Goal: Task Accomplishment & Management: Manage account settings

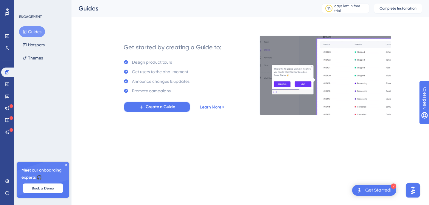
click at [152, 104] on span "Create a Guide" at bounding box center [161, 106] width 30 height 7
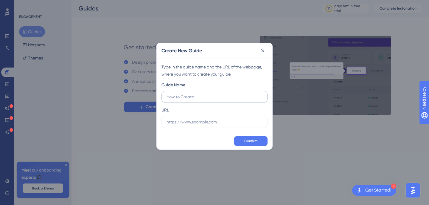
click at [185, 98] on input "text" at bounding box center [215, 96] width 96 height 7
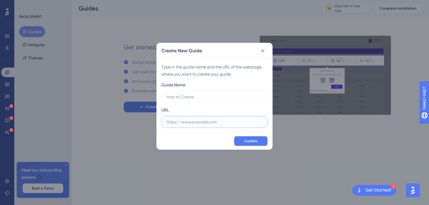
click at [187, 124] on input "text" at bounding box center [215, 121] width 96 height 7
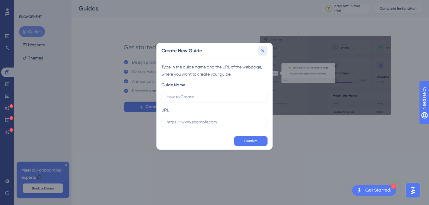
click at [265, 50] on icon at bounding box center [263, 51] width 6 height 6
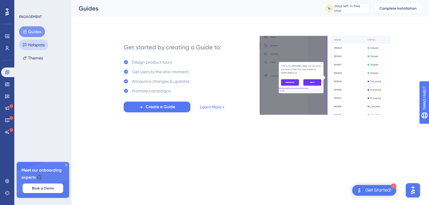
click at [39, 44] on button "Hotspots" at bounding box center [33, 44] width 29 height 11
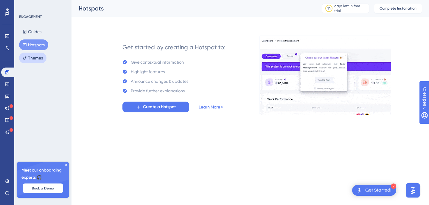
click at [35, 58] on button "Themes" at bounding box center [32, 57] width 27 height 11
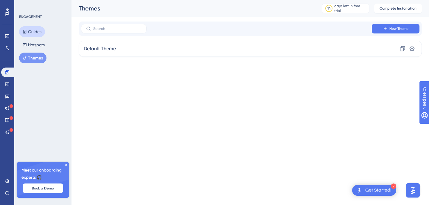
click at [37, 33] on button "Guides" at bounding box center [32, 31] width 26 height 11
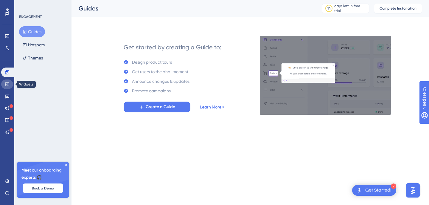
click at [5, 84] on icon at bounding box center [7, 84] width 5 height 5
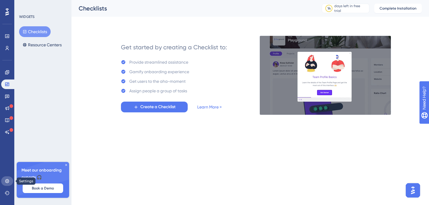
click at [9, 181] on icon at bounding box center [7, 180] width 5 height 5
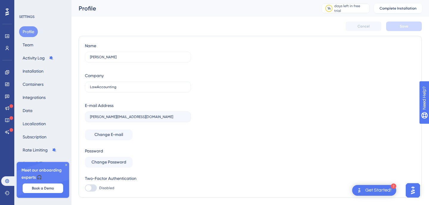
click at [66, 165] on icon at bounding box center [66, 165] width 4 height 4
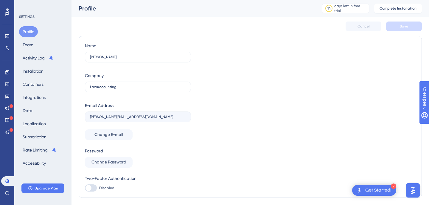
click at [37, 44] on div "Profile Team Activity Log Installation Containers Integrations Data Localizatio…" at bounding box center [43, 97] width 48 height 142
click at [29, 45] on button "Team" at bounding box center [28, 44] width 18 height 11
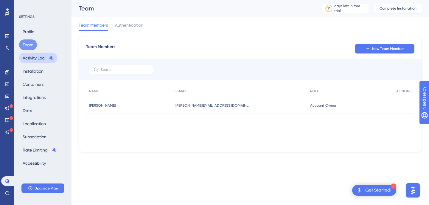
click at [35, 59] on button "Activity Log" at bounding box center [38, 57] width 38 height 11
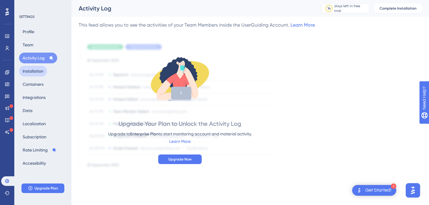
click at [35, 74] on button "Installation" at bounding box center [33, 71] width 28 height 11
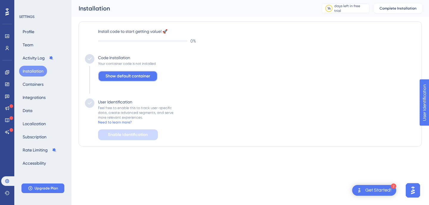
click at [142, 77] on span "Show default container" at bounding box center [128, 75] width 45 height 7
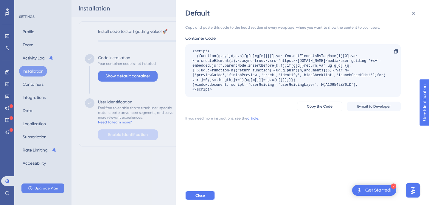
click at [206, 194] on button "Close" at bounding box center [201, 195] width 30 height 10
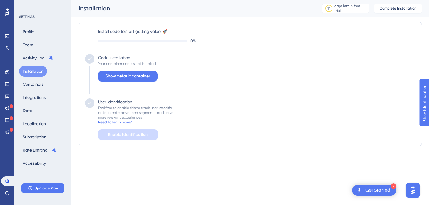
click at [117, 111] on div "Feel free to enable this to track user-specific data, create advanced segments,…" at bounding box center [135, 112] width 75 height 14
click at [155, 106] on div "Feel free to enable this to track user-specific data, create advanced segments,…" at bounding box center [135, 112] width 75 height 14
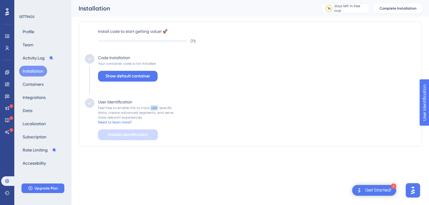
click at [155, 106] on div "Feel free to enable this to track user-specific data, create advanced segments,…" at bounding box center [135, 112] width 75 height 14
click at [137, 114] on div "Feel free to enable this to track user-specific data, create advanced segments,…" at bounding box center [135, 112] width 75 height 14
click at [391, 13] on button "Complete Installation" at bounding box center [399, 9] width 48 height 10
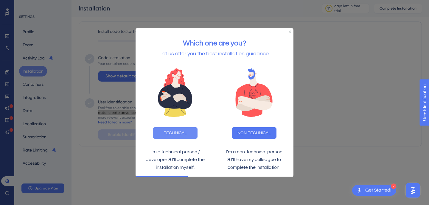
click at [174, 132] on button "TECHNICAL" at bounding box center [175, 132] width 45 height 11
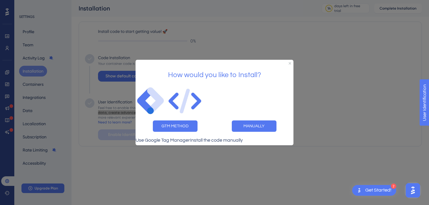
click at [202, 69] on h2 "How would you like to Install?" at bounding box center [214, 75] width 149 height 12
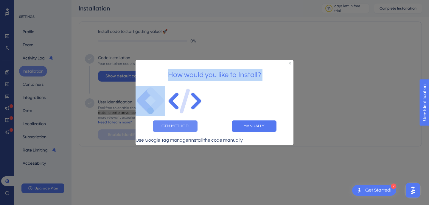
click at [175, 126] on button "GTM METHOD" at bounding box center [175, 125] width 45 height 11
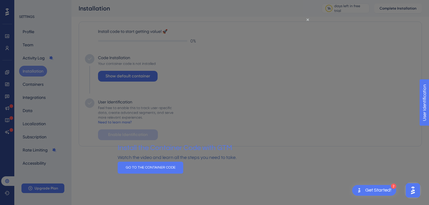
click at [316, 49] on div at bounding box center [214, 102] width 429 height 205
click at [183, 173] on button "GO TO THE CONTAINER CODE" at bounding box center [151, 167] width 66 height 12
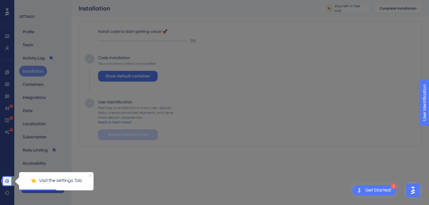
click at [89, 174] on icon "Close Preview" at bounding box center [90, 175] width 2 height 2
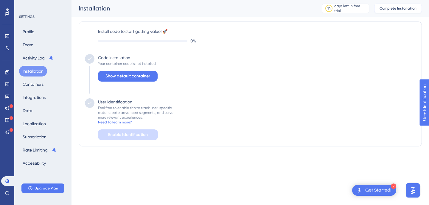
click at [399, 5] on button "Complete Installation" at bounding box center [399, 9] width 48 height 10
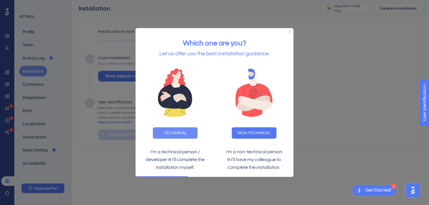
click at [172, 127] on button "TECHNICAL" at bounding box center [175, 132] width 45 height 11
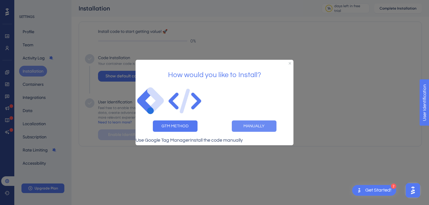
click at [254, 120] on button "MANUALLY" at bounding box center [254, 125] width 45 height 11
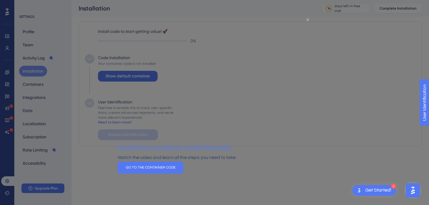
click at [308, 20] on icon "Close Preview" at bounding box center [308, 19] width 2 height 2
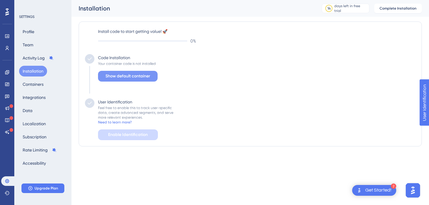
click at [129, 77] on span "Show default container" at bounding box center [128, 75] width 45 height 7
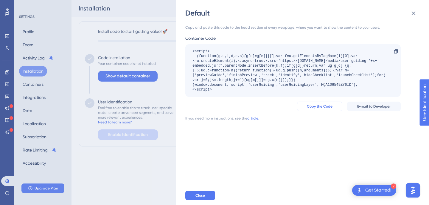
click at [311, 108] on span "Copy the Code" at bounding box center [320, 106] width 26 height 5
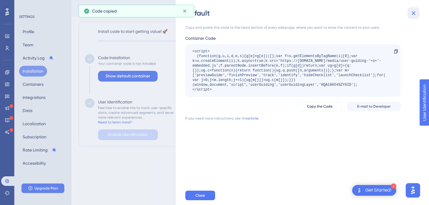
click at [414, 14] on icon at bounding box center [413, 13] width 7 height 7
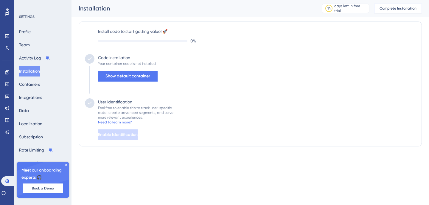
click at [383, 8] on span "Complete Installation" at bounding box center [398, 8] width 37 height 5
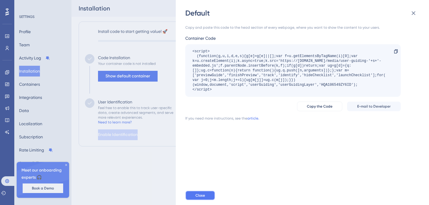
click at [198, 192] on button "Close" at bounding box center [201, 195] width 30 height 10
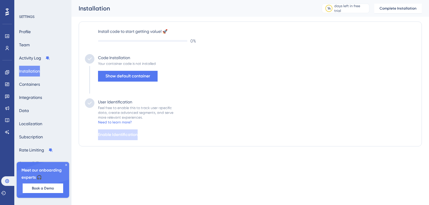
click at [117, 63] on div "Your container code is not installed" at bounding box center [127, 63] width 58 height 5
click at [112, 58] on div "Code Installation" at bounding box center [114, 57] width 32 height 7
click at [110, 102] on div "User Identification" at bounding box center [115, 101] width 34 height 7
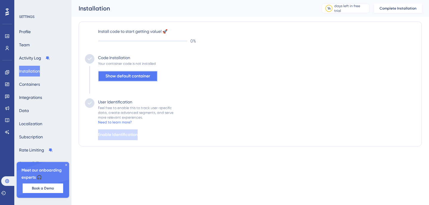
click at [137, 78] on span "Show default container" at bounding box center [128, 75] width 45 height 7
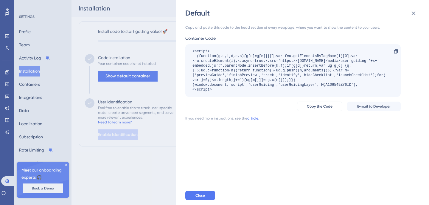
click at [253, 118] on link "article." at bounding box center [254, 118] width 12 height 5
click at [415, 16] on icon at bounding box center [413, 13] width 7 height 7
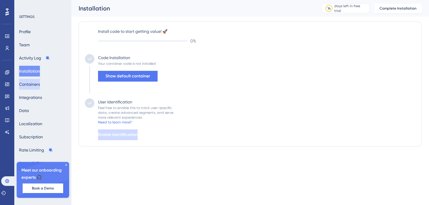
click at [33, 86] on button "Containers" at bounding box center [29, 84] width 21 height 11
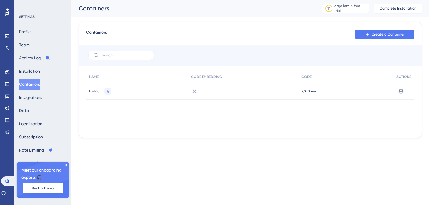
click at [164, 88] on div "Default" at bounding box center [137, 91] width 102 height 17
click at [307, 90] on span "</> Show" at bounding box center [309, 91] width 15 height 5
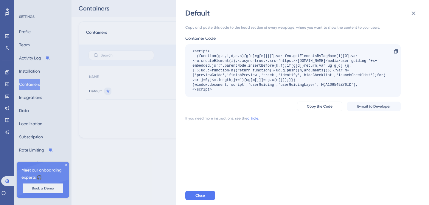
drag, startPoint x: 192, startPoint y: 51, endPoint x: 225, endPoint y: 90, distance: 51.5
click at [225, 90] on div "<script> (function(g,u,i,d,e,s){g[e]=g[e]||[];var f=u.getElementsByTagName(i)[0…" at bounding box center [290, 70] width 195 height 43
copy div "<script> (function(g,u,i,d,e,s){g[e]=g[e]||[];var f=u.getElementsByTagName(i)[0…"
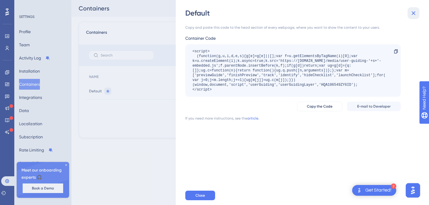
click at [418, 13] on button at bounding box center [414, 13] width 12 height 12
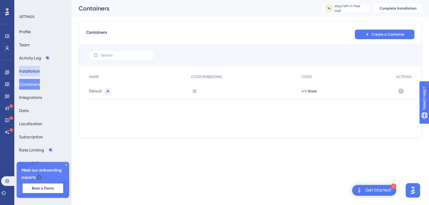
click at [39, 71] on button "Installation" at bounding box center [29, 71] width 21 height 11
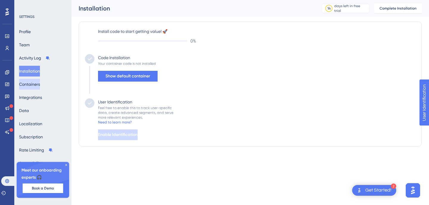
click at [35, 86] on button "Containers" at bounding box center [29, 84] width 21 height 11
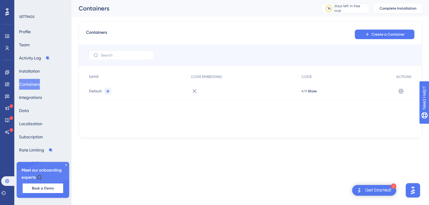
click at [118, 92] on div "Default" at bounding box center [137, 91] width 102 height 17
click at [193, 92] on icon at bounding box center [194, 90] width 7 height 7
click at [404, 92] on icon at bounding box center [401, 91] width 6 height 6
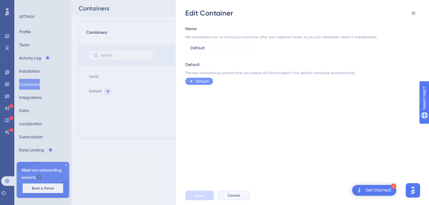
click at [233, 194] on span "Cancel" at bounding box center [234, 195] width 12 height 5
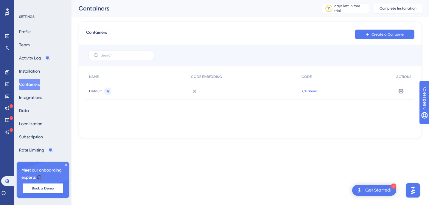
click at [308, 91] on span "</> Show" at bounding box center [309, 91] width 15 height 5
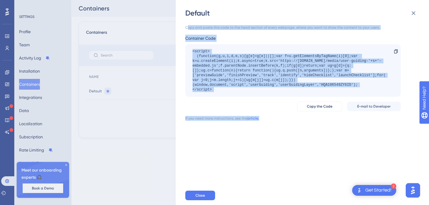
drag, startPoint x: 187, startPoint y: 27, endPoint x: 350, endPoint y: 177, distance: 221.2
click at [350, 177] on div "Copy and paste this code to the head section of every webpage, where you want t…" at bounding box center [306, 102] width 240 height 168
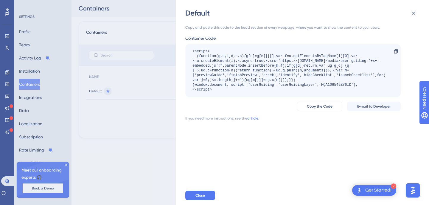
click at [150, 84] on div "Default Copy and paste this code to the head section of every webpage, where yo…" at bounding box center [214, 102] width 429 height 205
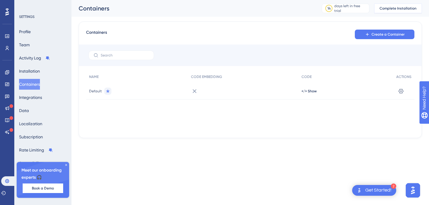
click at [399, 8] on span "Complete Installation" at bounding box center [398, 8] width 37 height 5
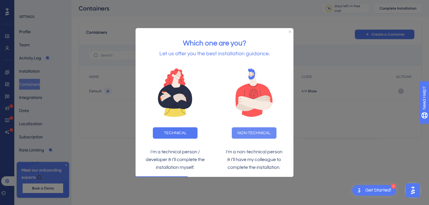
click at [251, 133] on button "NON-TECHNICAL" at bounding box center [254, 132] width 45 height 11
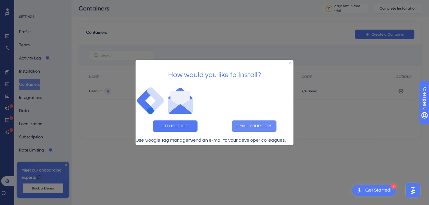
click at [255, 120] on button "E-MAIL YOUR DEVS" at bounding box center [254, 125] width 45 height 11
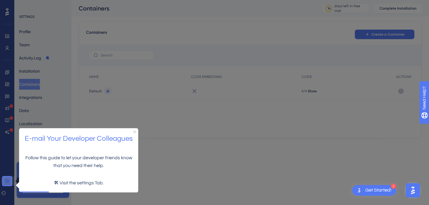
click at [8, 181] on icon at bounding box center [7, 180] width 5 height 5
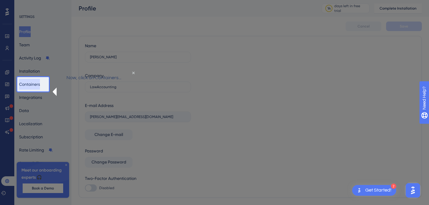
click at [21, 85] on button "Containers" at bounding box center [29, 84] width 21 height 11
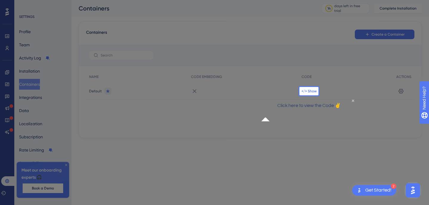
click at [309, 92] on span "</> Show" at bounding box center [309, 91] width 15 height 5
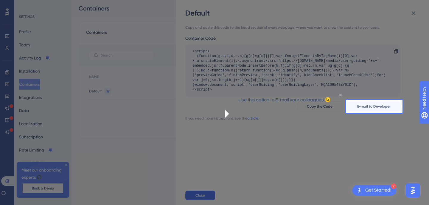
click at [339, 96] on icon "Close Preview" at bounding box center [340, 94] width 2 height 2
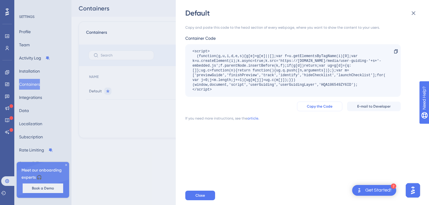
click at [324, 106] on span "Copy the Code" at bounding box center [320, 106] width 26 height 5
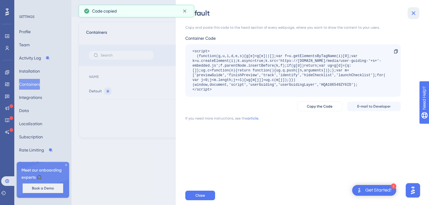
click at [413, 14] on icon at bounding box center [413, 13] width 7 height 7
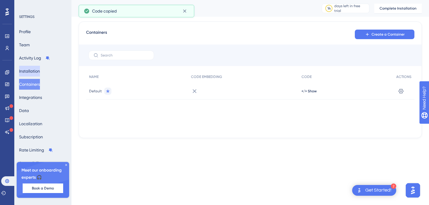
click at [37, 71] on button "Installation" at bounding box center [29, 71] width 21 height 11
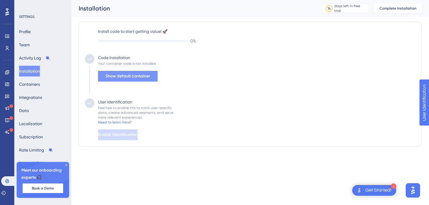
click at [135, 78] on span "Show default container" at bounding box center [128, 75] width 45 height 7
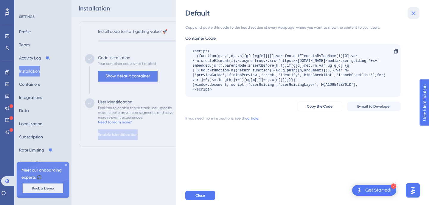
click at [414, 12] on icon at bounding box center [414, 13] width 4 height 4
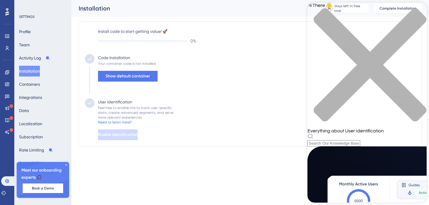
click at [420, 14] on div "close resource center" at bounding box center [367, 68] width 119 height 120
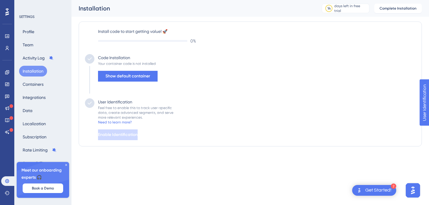
click at [366, 188] on div "Get Started!" at bounding box center [379, 190] width 26 height 7
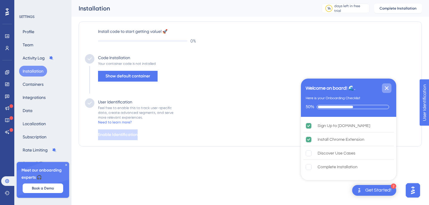
click at [387, 89] on icon "Close Checklist" at bounding box center [387, 87] width 7 height 7
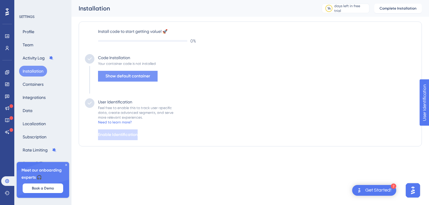
click at [123, 74] on span "Show default container" at bounding box center [128, 75] width 45 height 7
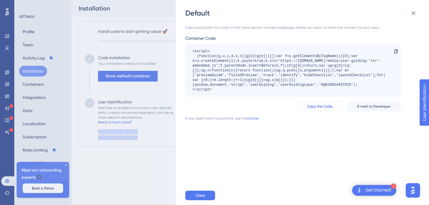
click at [314, 105] on span "Copy the Code" at bounding box center [320, 106] width 26 height 5
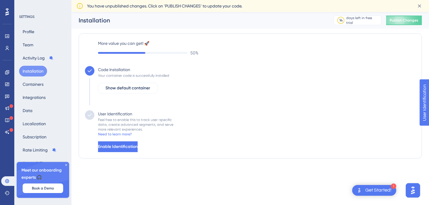
click at [142, 41] on label "More value you can get! 🚀" at bounding box center [257, 43] width 318 height 7
click at [120, 48] on div "More value you can get! 🚀 50 %" at bounding box center [257, 48] width 318 height 17
click at [145, 55] on div "50 %" at bounding box center [257, 52] width 318 height 7
click at [405, 21] on span "Publish Changes" at bounding box center [404, 20] width 29 height 5
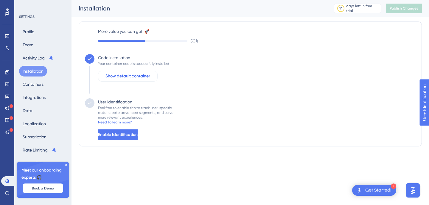
click at [122, 78] on span "Show default container" at bounding box center [128, 75] width 45 height 7
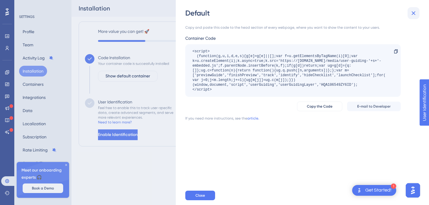
click at [415, 13] on icon at bounding box center [413, 13] width 7 height 7
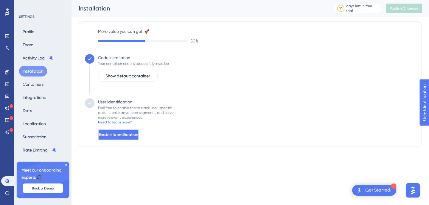
click at [121, 135] on span "Enable Identification" at bounding box center [119, 134] width 40 height 7
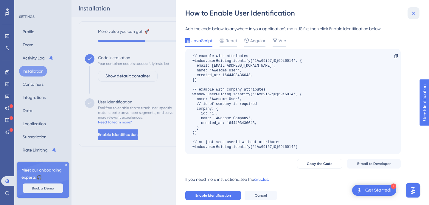
click at [415, 13] on icon at bounding box center [413, 13] width 7 height 7
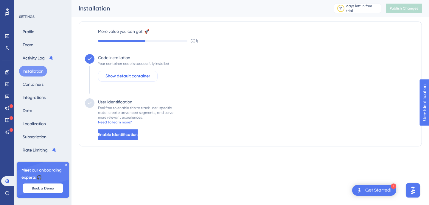
click at [123, 76] on span "Show default container" at bounding box center [128, 75] width 45 height 7
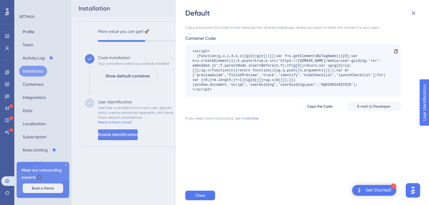
drag, startPoint x: 215, startPoint y: 90, endPoint x: 192, endPoint y: 51, distance: 45.6
click at [192, 51] on div "<script> (function(g,u,i,d,e,s){g[e]=g[e]||[];var f=u.getElementsByTagName(i)[0…" at bounding box center [294, 70] width 216 height 52
copy div "<script> (function(g,u,i,d,e,s){g[e]=g[e]||[];var f=u.getElementsByTagName(i)[0…"
click at [325, 106] on span "Copy the Code" at bounding box center [320, 106] width 26 height 5
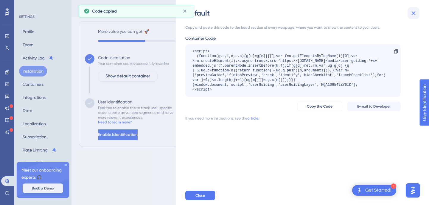
click at [412, 11] on icon at bounding box center [414, 13] width 4 height 4
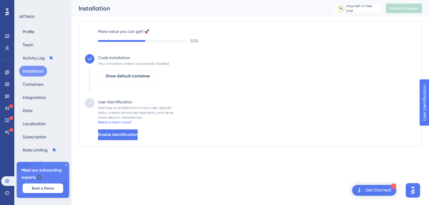
click at [34, 67] on button "Installation" at bounding box center [33, 71] width 28 height 11
click at [66, 166] on icon at bounding box center [66, 165] width 4 height 4
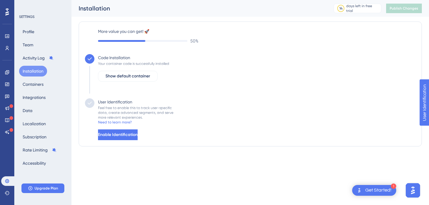
click at [367, 194] on div "1 Get Started!" at bounding box center [375, 190] width 44 height 11
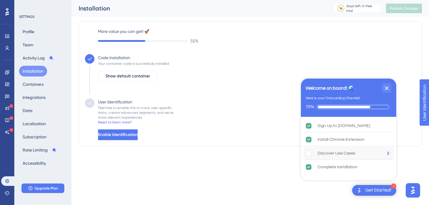
click at [334, 154] on div "Discover Use Cases" at bounding box center [337, 152] width 38 height 7
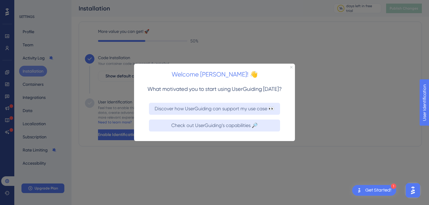
click at [290, 67] on icon "Close Preview" at bounding box center [291, 67] width 2 height 2
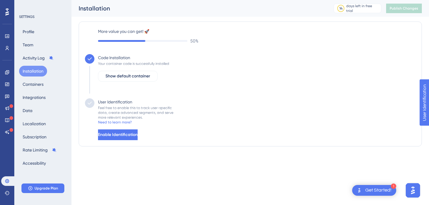
click at [382, 190] on div "Get Started!" at bounding box center [379, 190] width 26 height 7
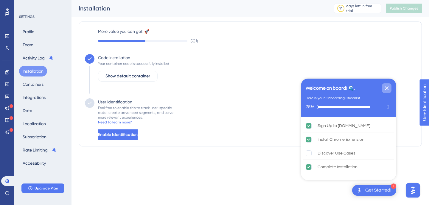
click at [388, 86] on icon "Close Checklist" at bounding box center [387, 88] width 4 height 4
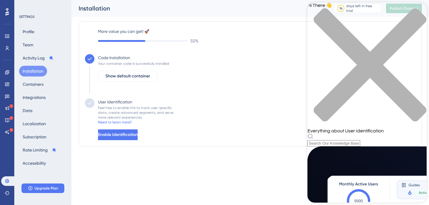
click at [419, 12] on icon "close resource center" at bounding box center [367, 67] width 119 height 119
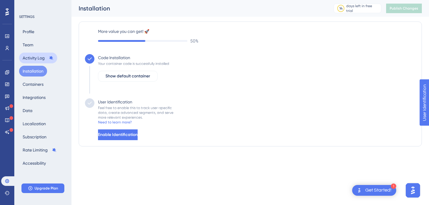
click at [35, 59] on button "Activity Log" at bounding box center [38, 57] width 38 height 11
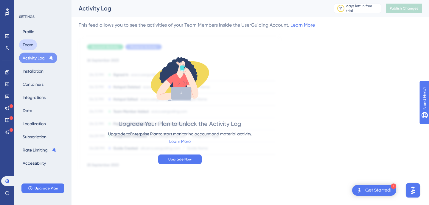
click at [35, 45] on button "Team" at bounding box center [28, 44] width 18 height 11
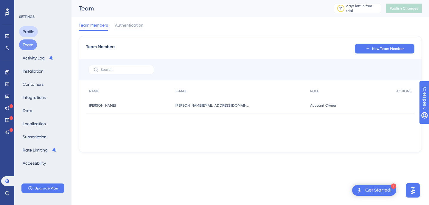
click at [34, 27] on button "Profile" at bounding box center [28, 31] width 19 height 11
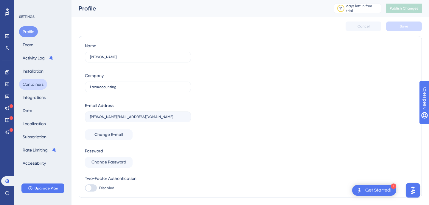
click at [30, 82] on button "Containers" at bounding box center [33, 84] width 28 height 11
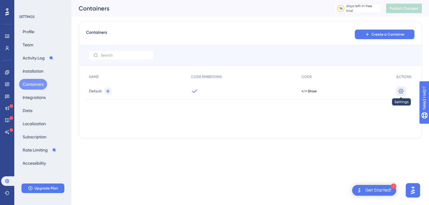
click at [403, 92] on icon at bounding box center [401, 91] width 6 height 6
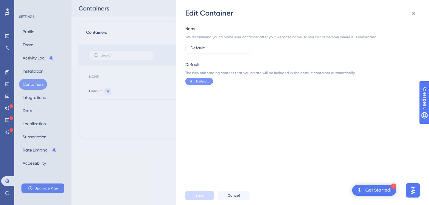
click at [228, 202] on div "Save Cancel" at bounding box center [313, 195] width 254 height 19
click at [235, 193] on span "Cancel" at bounding box center [234, 195] width 12 height 5
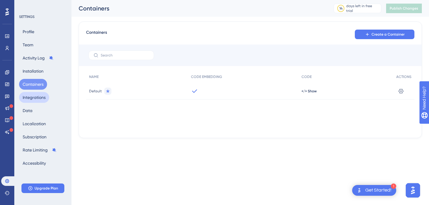
click at [36, 97] on button "Integrations" at bounding box center [34, 97] width 30 height 11
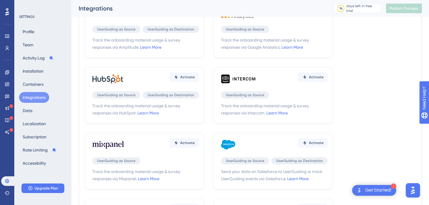
scroll to position [73, 0]
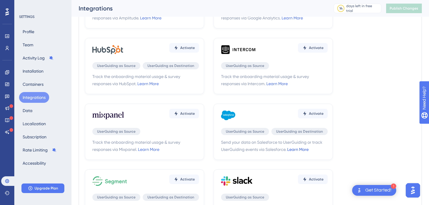
click at [302, 151] on link "Learn More" at bounding box center [298, 149] width 21 height 5
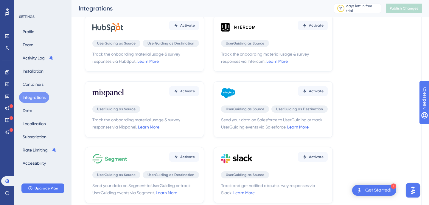
scroll to position [0, 0]
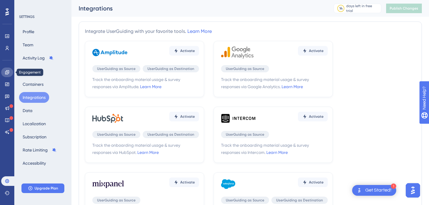
click at [8, 71] on icon at bounding box center [7, 72] width 4 height 4
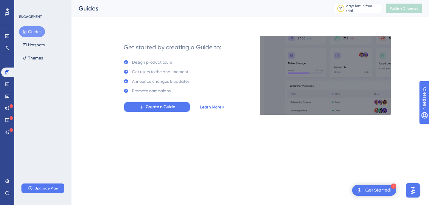
click at [163, 104] on span "Create a Guide" at bounding box center [161, 106] width 30 height 7
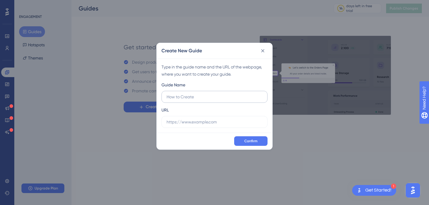
click at [196, 94] on input "text" at bounding box center [215, 96] width 96 height 7
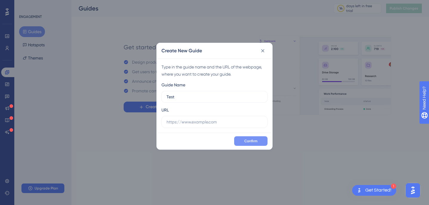
type input "Test"
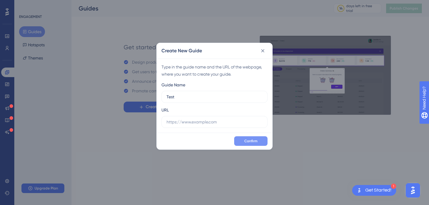
click at [253, 142] on span "Confirm" at bounding box center [251, 140] width 13 height 5
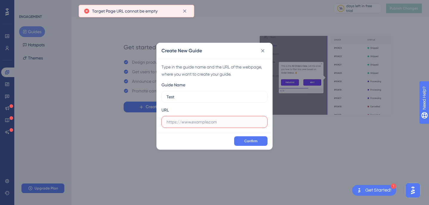
click at [217, 122] on input "text" at bounding box center [215, 121] width 96 height 7
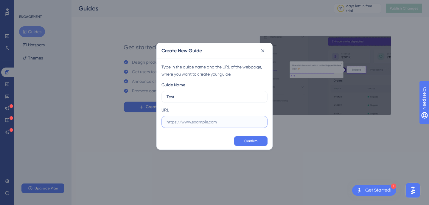
paste input "https://connect-momentum-7196--lawaccounting.scratch.vf.force.com/apex/UserGuid…"
type input "https://connect-momentum-7196--lawaccounting.scratch.vf.force.com/apex/UserGuid…"
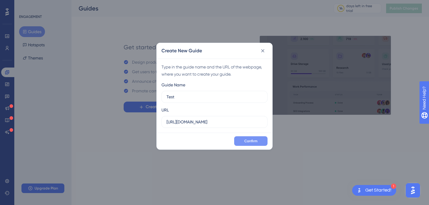
click at [249, 140] on span "Confirm" at bounding box center [251, 140] width 13 height 5
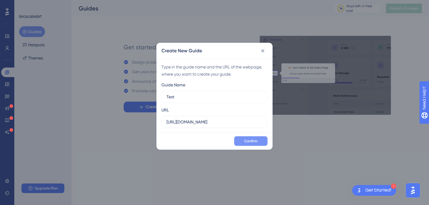
scroll to position [0, 0]
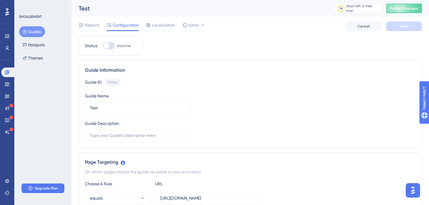
click at [36, 32] on button "Guides" at bounding box center [32, 31] width 26 height 11
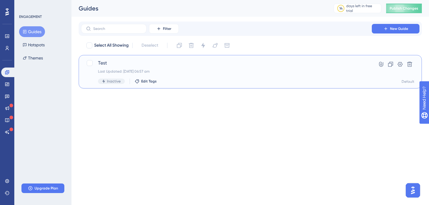
click at [190, 70] on div "Last Updated: 15 Sept 2025 06:57 am" at bounding box center [226, 71] width 257 height 5
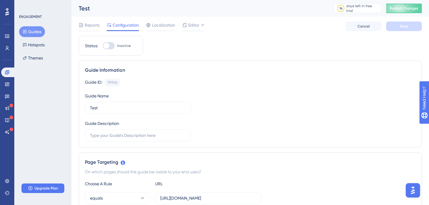
click at [107, 45] on div at bounding box center [106, 46] width 6 height 6
click at [103, 46] on input "Inactive" at bounding box center [103, 46] width 0 height 0
checkbox input "true"
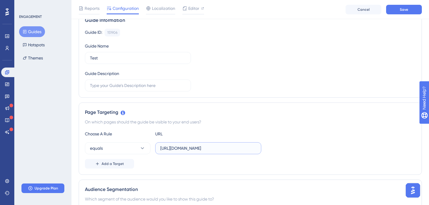
scroll to position [0, 83]
drag, startPoint x: 172, startPoint y: 147, endPoint x: 279, endPoint y: 148, distance: 107.4
click at [279, 149] on div "equals https://connect-momentum-7196--lawaccounting.scratch.vf.force.com/apex/U…" at bounding box center [250, 148] width 331 height 12
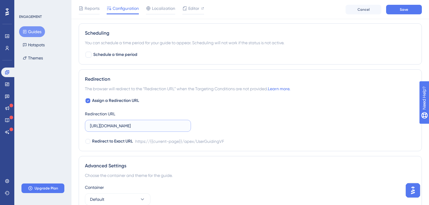
drag, startPoint x: 113, startPoint y: 126, endPoint x: 235, endPoint y: 127, distance: 121.4
click at [235, 127] on div "Assign a Redirection URL Redirection URL https://connect-momentum-7196--lawacco…" at bounding box center [250, 121] width 331 height 48
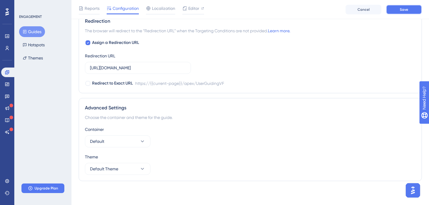
click at [405, 8] on span "Save" at bounding box center [404, 9] width 8 height 5
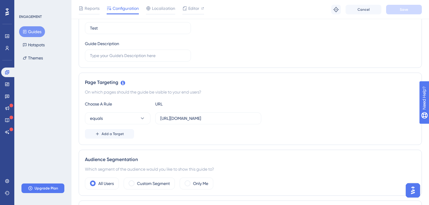
scroll to position [0, 0]
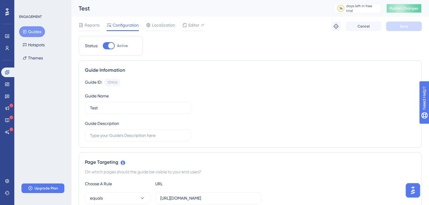
click at [413, 5] on button "Publish Changes" at bounding box center [405, 9] width 36 height 10
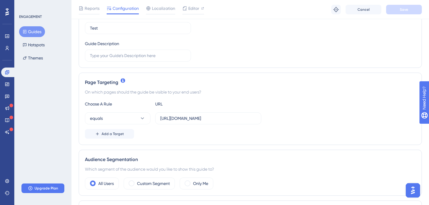
scroll to position [82, 0]
click at [240, 119] on input "https://connect-momentum-7196--lawaccounting.scratch.vf.force.com/apex/UserGuid…" at bounding box center [208, 118] width 96 height 7
drag, startPoint x: 217, startPoint y: 117, endPoint x: 283, endPoint y: 117, distance: 66.5
click at [283, 118] on div "equals https://connect-momentum-7196--lawaccounting.scratch.vf.force.com/apex/U…" at bounding box center [250, 118] width 331 height 12
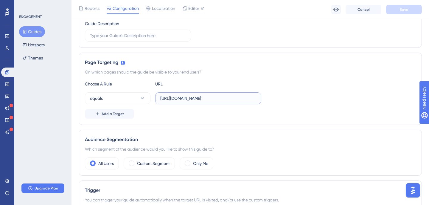
scroll to position [0, 0]
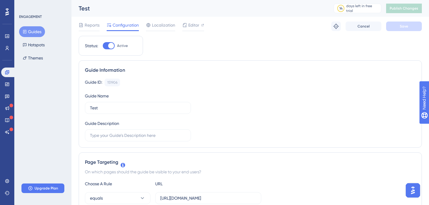
click at [409, 188] on img "Open AI Assistant Launcher" at bounding box center [413, 190] width 11 height 11
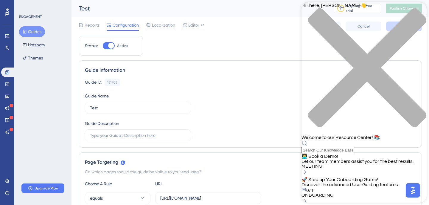
click at [373, 187] on div "0/4 ONBOARDING" at bounding box center [364, 192] width 125 height 10
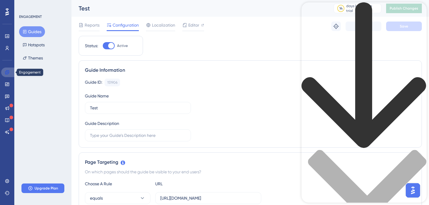
click at [8, 74] on icon at bounding box center [7, 72] width 4 height 4
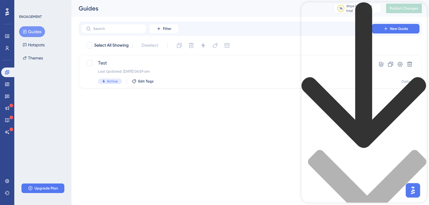
click at [418, 6] on div "Become a Champion! 🤓 Step up Your Onboarding Game! 0%" at bounding box center [364, 146] width 125 height 288
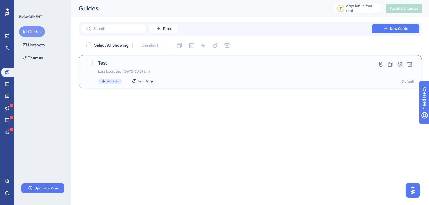
click at [211, 77] on div "Test Last Updated: 15 Sept 2025 06:59 am Active Edit Tags" at bounding box center [226, 71] width 257 height 24
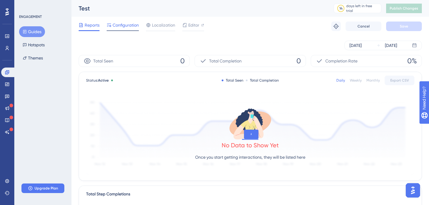
click at [116, 26] on span "Configuration" at bounding box center [126, 24] width 26 height 7
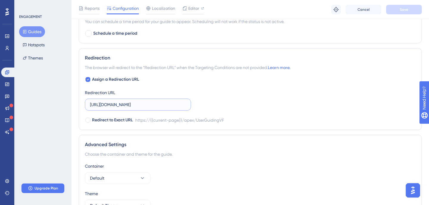
scroll to position [0, 83]
drag, startPoint x: 114, startPoint y: 104, endPoint x: 207, endPoint y: 108, distance: 93.4
click at [207, 108] on div "Assign a Redirection URL Redirection URL https://connect-momentum-7196--lawacco…" at bounding box center [250, 100] width 331 height 48
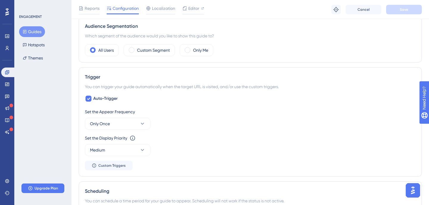
scroll to position [0, 0]
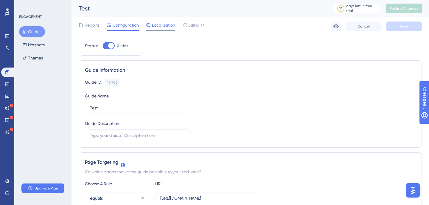
click at [157, 22] on span "Localization" at bounding box center [163, 24] width 23 height 7
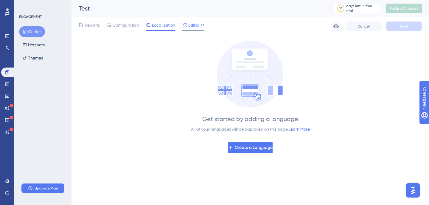
click at [188, 25] on div "Editor" at bounding box center [194, 24] width 22 height 7
click at [406, 6] on button "Publish Changes" at bounding box center [405, 9] width 36 height 10
click at [4, 34] on link at bounding box center [7, 36] width 12 height 10
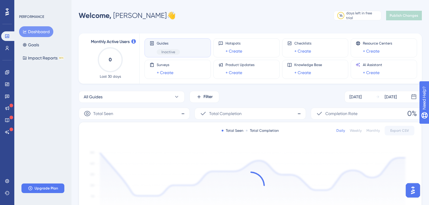
click at [171, 47] on div "Guides Inactive" at bounding box center [168, 48] width 23 height 14
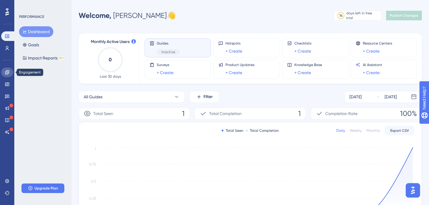
click at [7, 74] on icon at bounding box center [7, 72] width 4 height 4
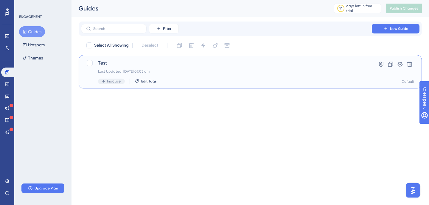
click at [201, 73] on div "Last Updated: 15 Sept 2025 07:03 am" at bounding box center [226, 71] width 257 height 5
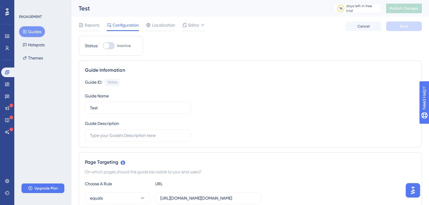
click at [105, 47] on div at bounding box center [106, 46] width 6 height 6
click at [103, 46] on input "Inactive" at bounding box center [103, 46] width 0 height 0
checkbox input "true"
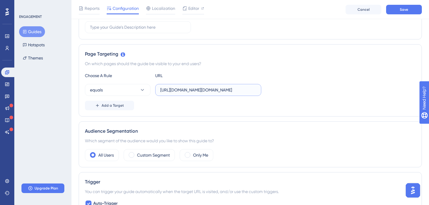
scroll to position [0, 321]
drag, startPoint x: 196, startPoint y: 90, endPoint x: 294, endPoint y: 90, distance: 98.1
click at [294, 90] on div "equals https://connect-momentum-7196.scratch.lightning.force.com/lightning/o/Ac…" at bounding box center [250, 90] width 331 height 12
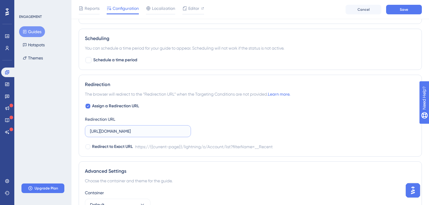
scroll to position [0, 112]
drag, startPoint x: 160, startPoint y: 130, endPoint x: 259, endPoint y: 135, distance: 99.1
click at [259, 135] on div "Assign a Redirection URL Redirection URL https://connect-momentum-7196.scratch.…" at bounding box center [250, 126] width 331 height 48
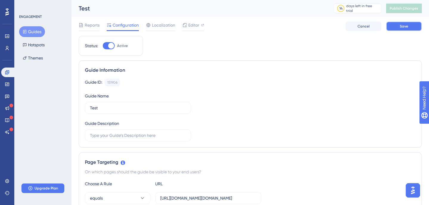
scroll to position [0, 0]
click at [413, 26] on button "Save" at bounding box center [405, 26] width 36 height 10
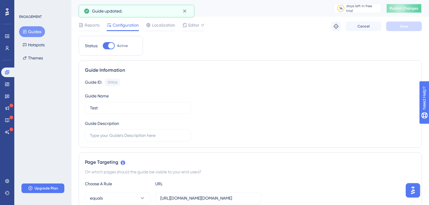
click at [408, 6] on button "Publish Changes" at bounding box center [405, 9] width 36 height 10
click at [89, 26] on span "Reports" at bounding box center [92, 24] width 15 height 7
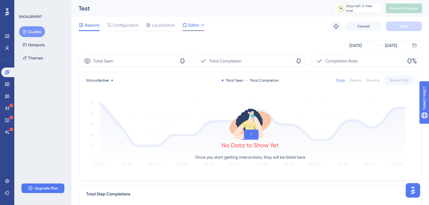
click at [196, 26] on span "Editor" at bounding box center [193, 24] width 11 height 7
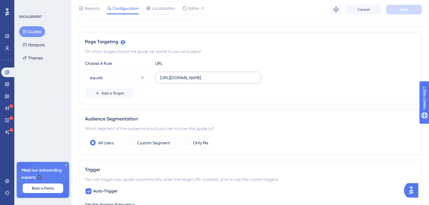
click at [199, 82] on label "https://connect-momentum-7196--lawaccounting.scratch.vf.force.com/apex/UserGuid…" at bounding box center [208, 78] width 106 height 12
click at [199, 81] on input "https://connect-momentum-7196--lawaccounting.scratch.vf.force.com/apex/UserGuid…" at bounding box center [208, 77] width 96 height 7
click at [199, 82] on label "https://connect-momentum-7196--lawaccounting.scratch.vf.force.com/apex/UserGuid…" at bounding box center [208, 78] width 106 height 12
click at [199, 81] on input "[URL][DOMAIN_NAME]" at bounding box center [208, 77] width 96 height 7
click at [199, 82] on label "[URL][DOMAIN_NAME]" at bounding box center [208, 78] width 106 height 12
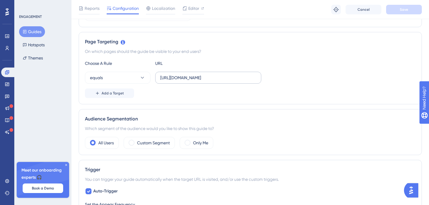
click at [199, 81] on input "[URL][DOMAIN_NAME]" at bounding box center [208, 77] width 96 height 7
click at [197, 79] on input "https://connect-momentum-7196--lawaccounting.scratch.vf.force.com/apex/UserGuid…" at bounding box center [208, 77] width 96 height 7
click at [197, 79] on input "[URL][DOMAIN_NAME]" at bounding box center [208, 77] width 96 height 7
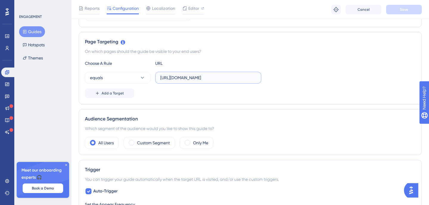
paste input ".scratch.lightning.force.com/lightning/o/Account/list?filterName=__Recent"
type input "https://connect-momentum-7196.scratch.lightning.force.com/lightning/o/Account/l…"
click at [300, 84] on div "Choose A Rule URL equals https://connect-momentum-7196.scratch.lightning.force.…" at bounding box center [250, 79] width 331 height 38
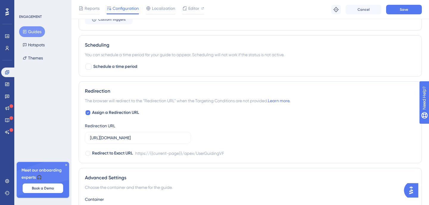
scroll to position [377, 0]
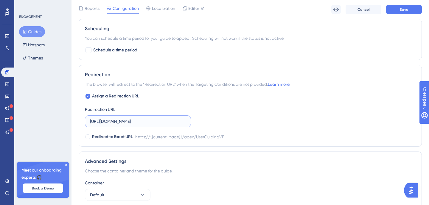
click at [148, 121] on input "[URL][DOMAIN_NAME]" at bounding box center [138, 121] width 96 height 7
paste input ".scratch.lightning.force.com/lightning/o/Account/list?filterName=__Recent"
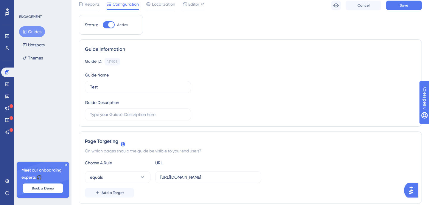
scroll to position [0, 0]
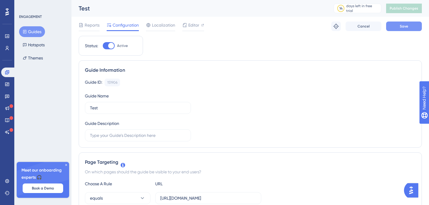
type input "https://connect-momentum-7196.scratch.lightning.force.com/lightning/o/Account/l…"
click at [404, 28] on span "Save" at bounding box center [404, 26] width 8 height 5
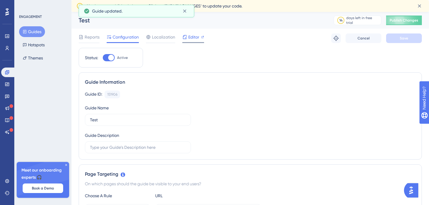
click at [185, 38] on icon at bounding box center [185, 37] width 5 height 5
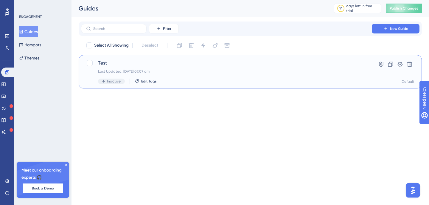
click at [184, 64] on span "Test" at bounding box center [226, 62] width 257 height 7
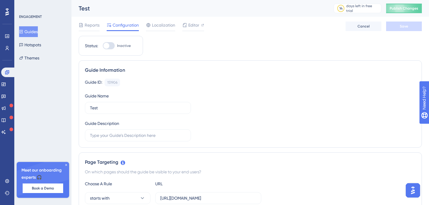
click at [112, 45] on div at bounding box center [109, 45] width 12 height 7
click at [103, 46] on input "Inactive" at bounding box center [103, 46] width 0 height 0
checkbox input "true"
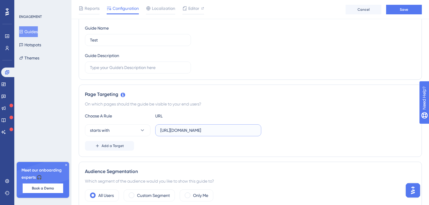
scroll to position [0, 23]
drag, startPoint x: 185, startPoint y: 129, endPoint x: 293, endPoint y: 137, distance: 108.9
click at [293, 137] on div "Choose A Rule URL starts with [URL][DOMAIN_NAME] Add a Target" at bounding box center [250, 131] width 331 height 38
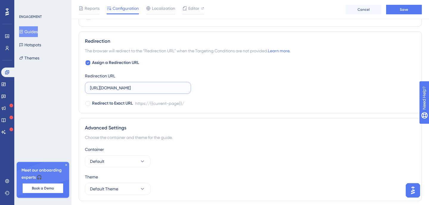
drag, startPoint x: 133, startPoint y: 89, endPoint x: 236, endPoint y: 89, distance: 102.6
click at [236, 89] on div "Assign a Redirection URL Redirection URL [URL][DOMAIN_NAME] Redirect to Exact U…" at bounding box center [250, 83] width 331 height 48
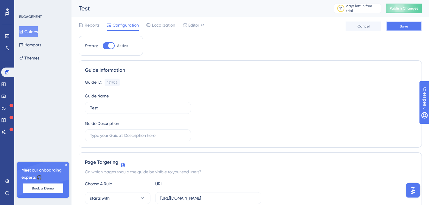
scroll to position [0, 0]
click at [409, 25] on button "Save" at bounding box center [405, 26] width 36 height 10
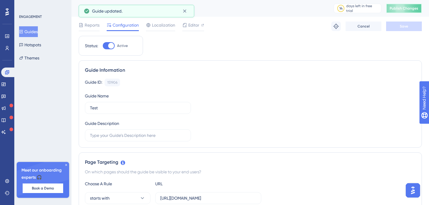
click at [402, 6] on span "Publish Changes" at bounding box center [404, 8] width 29 height 5
click at [195, 25] on span "Editor" at bounding box center [193, 24] width 11 height 7
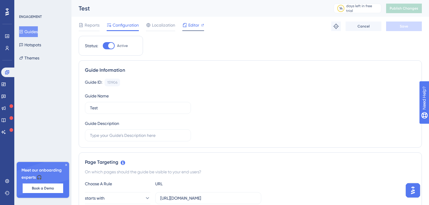
click at [197, 27] on span "Editor" at bounding box center [193, 24] width 11 height 7
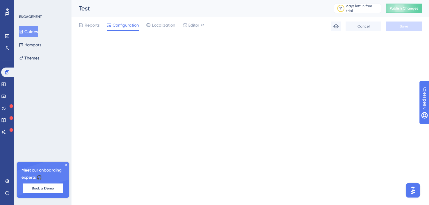
click at [30, 33] on button "Guides" at bounding box center [28, 31] width 19 height 11
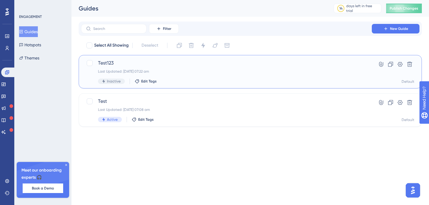
click at [202, 72] on div "Last Updated: 15 Sept 2025 07:22 am" at bounding box center [226, 71] width 257 height 5
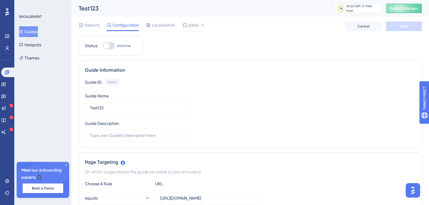
click at [107, 44] on div at bounding box center [106, 46] width 6 height 6
click at [103, 46] on input "Inactive" at bounding box center [103, 46] width 0 height 0
checkbox input "true"
click at [95, 25] on span "Reports" at bounding box center [92, 24] width 15 height 7
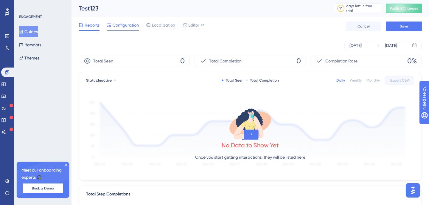
click at [124, 23] on span "Configuration" at bounding box center [126, 24] width 26 height 7
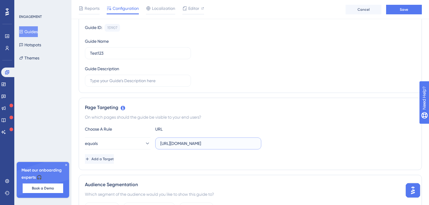
scroll to position [0, 83]
drag, startPoint x: 194, startPoint y: 143, endPoint x: 288, endPoint y: 143, distance: 94.5
click at [288, 144] on div "equals https://connect-momentum-7196--lawaccounting.scratch.vf.force.com/apex/U…" at bounding box center [250, 143] width 331 height 12
click at [98, 142] on span "equals" at bounding box center [91, 143] width 13 height 7
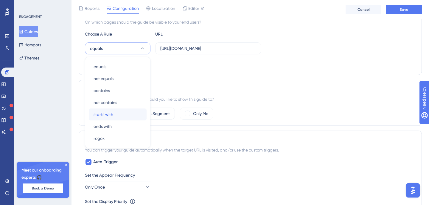
click at [117, 115] on div "starts with starts with" at bounding box center [118, 114] width 48 height 12
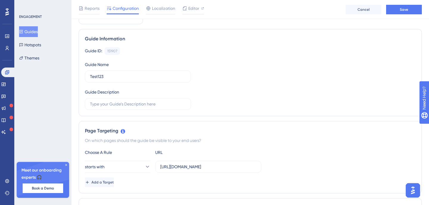
scroll to position [0, 0]
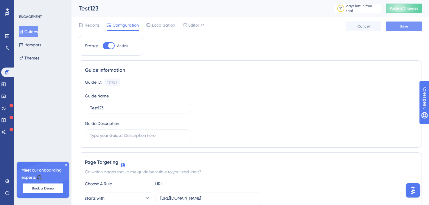
click at [404, 28] on span "Save" at bounding box center [404, 26] width 8 height 5
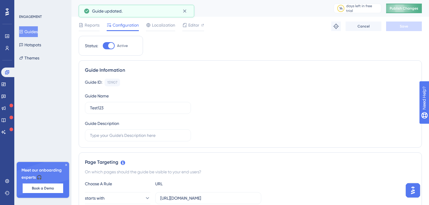
click at [410, 9] on span "Publish Changes" at bounding box center [404, 8] width 29 height 5
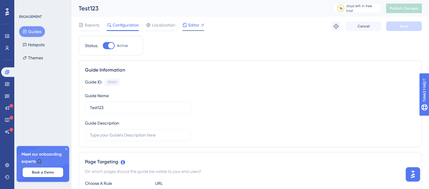
click at [194, 25] on span "Editor" at bounding box center [193, 24] width 11 height 7
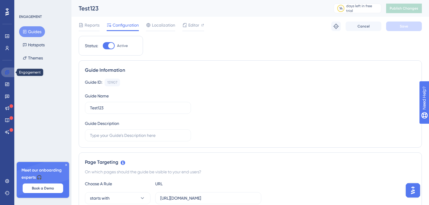
click at [9, 72] on icon at bounding box center [7, 72] width 5 height 5
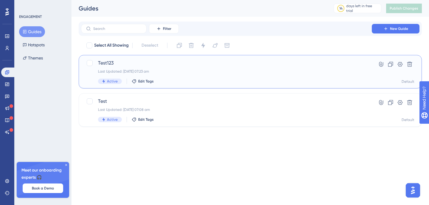
click at [203, 69] on div "Test123 Last Updated: [DATE] 07:23 am Active Edit Tags" at bounding box center [226, 71] width 257 height 24
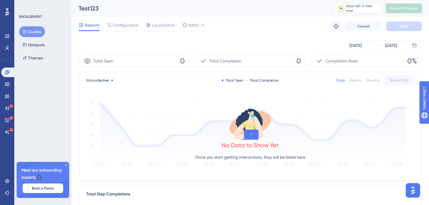
click at [36, 33] on button "Guides" at bounding box center [32, 31] width 26 height 11
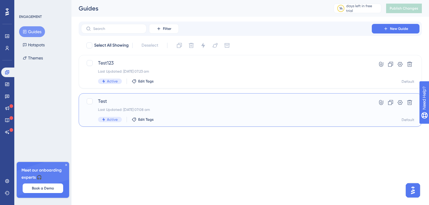
click at [186, 112] on div "Test Last Updated: 15 Sept 2025 07:08 am Active Edit Tags" at bounding box center [226, 110] width 257 height 24
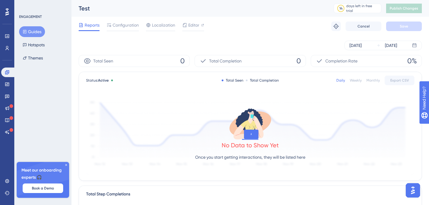
click at [34, 33] on button "Guides" at bounding box center [32, 31] width 26 height 11
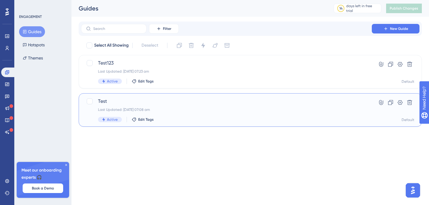
click at [154, 121] on div "Active Edit Tags" at bounding box center [226, 119] width 257 height 5
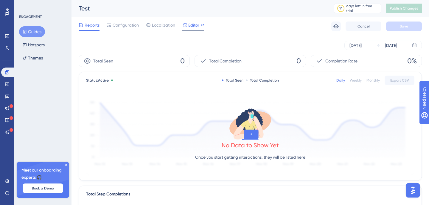
click at [203, 26] on icon at bounding box center [202, 25] width 3 height 3
click at [411, 189] on img "Open AI Assistant Launcher" at bounding box center [413, 190] width 11 height 11
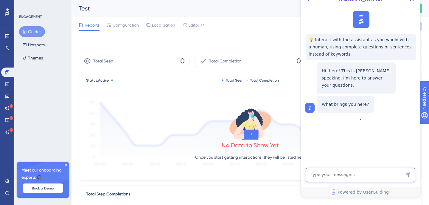
click at [335, 172] on textarea "AI Assistant Text Input" at bounding box center [361, 174] width 110 height 14
type textarea "if i am not able to"
type textarea "can i"
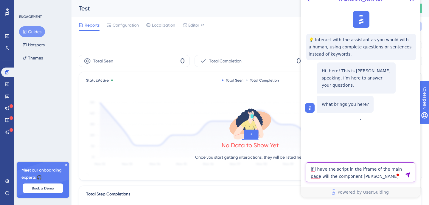
type textarea "if i have the script in the iframe of the main page will the component sload"
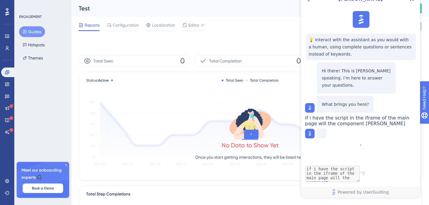
click at [346, 124] on span "if i have the script in the iframe of the main page will the component sload" at bounding box center [357, 120] width 104 height 11
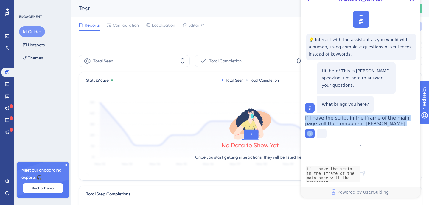
click at [346, 124] on span "if i have the script in the iframe of the main page will the component sload" at bounding box center [357, 120] width 104 height 11
copy span "if i have the script in the iframe of the main page will the component sload"
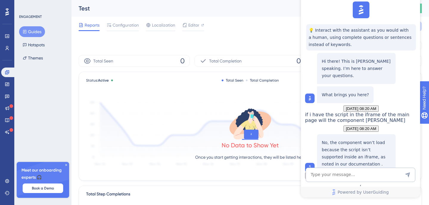
scroll to position [60, 0]
click at [373, 139] on p "No, the component won’t load because the script isn’t supported inside an ifram…" at bounding box center [356, 153] width 69 height 29
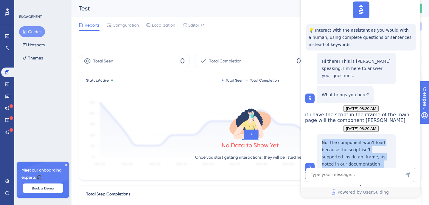
click at [373, 139] on p "No, the component won’t load because the script isn’t supported inside an ifram…" at bounding box center [356, 153] width 69 height 29
click at [353, 139] on p "No, the component won’t load because the script isn’t supported inside an ifram…" at bounding box center [356, 153] width 69 height 29
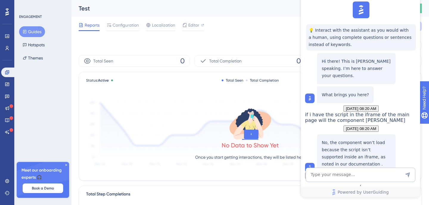
click at [353, 139] on p "No, the component won’t load because the script isn’t supported inside an ifram…" at bounding box center [356, 153] width 69 height 29
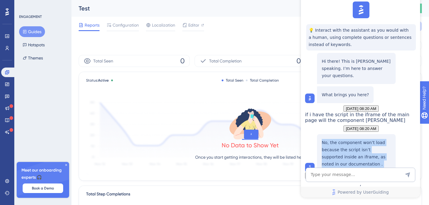
click at [339, 139] on p "No, the component won’t load because the script isn’t supported inside an ifram…" at bounding box center [356, 153] width 69 height 29
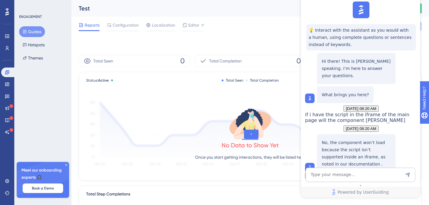
click at [339, 139] on p "No, the component won’t load because the script isn’t supported inside an ifram…" at bounding box center [356, 153] width 69 height 29
click at [363, 139] on p "No, the component won’t load because the script isn’t supported inside an ifram…" at bounding box center [356, 153] width 69 height 29
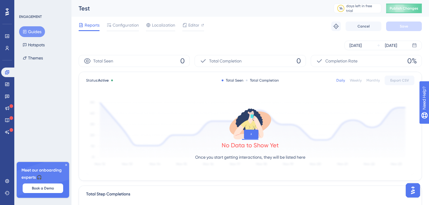
scroll to position [0, 0]
click at [9, 77] on link at bounding box center [8, 72] width 14 height 10
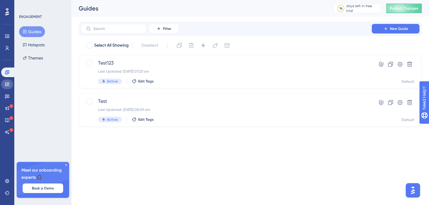
click at [8, 84] on icon at bounding box center [7, 84] width 5 height 5
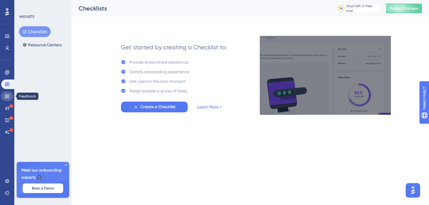
click at [7, 95] on icon at bounding box center [7, 97] width 4 height 4
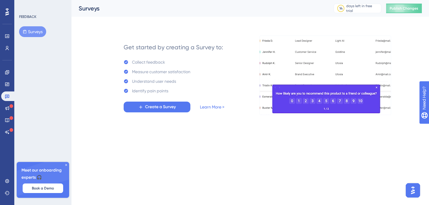
click at [8, 78] on div "Engagement Widgets Feedback Product Updates Knowledge Base AI Assistant" at bounding box center [7, 101] width 12 height 69
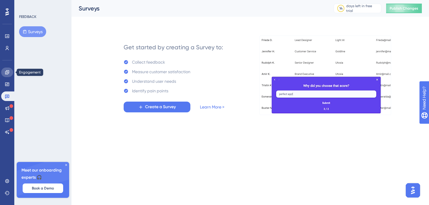
click at [7, 72] on icon at bounding box center [7, 72] width 5 height 5
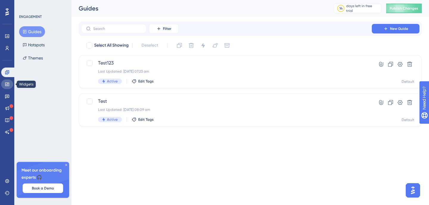
click at [12, 85] on link at bounding box center [7, 84] width 12 height 10
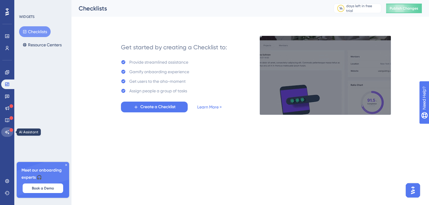
click at [7, 131] on icon at bounding box center [7, 131] width 5 height 5
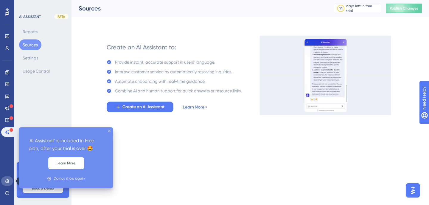
click at [7, 182] on icon at bounding box center [7, 181] width 4 height 4
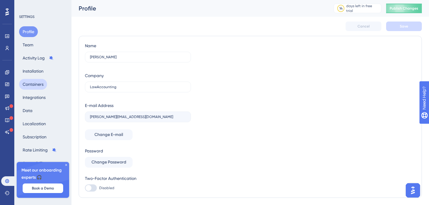
click at [42, 84] on button "Containers" at bounding box center [33, 84] width 28 height 11
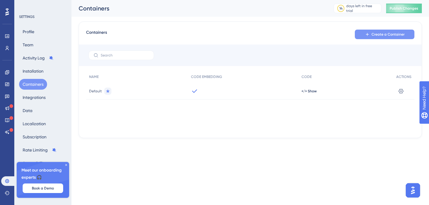
click at [392, 34] on span "Create a Container" at bounding box center [388, 34] width 33 height 5
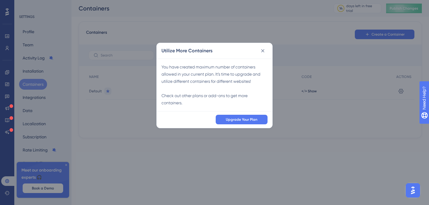
click at [196, 68] on div "You have created maximum number of containers allowed in your current plan. It’…" at bounding box center [215, 84] width 106 height 43
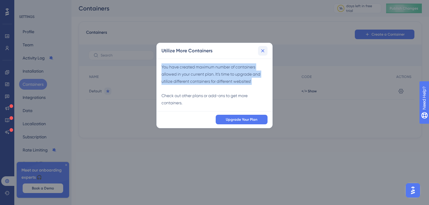
click at [261, 50] on icon at bounding box center [263, 51] width 6 height 6
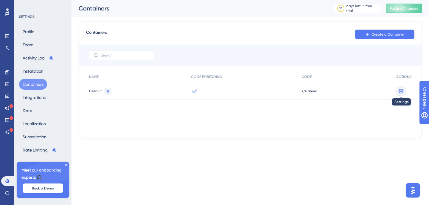
click at [402, 94] on button at bounding box center [402, 91] width 10 height 10
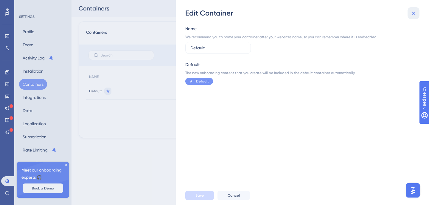
click at [413, 12] on icon at bounding box center [414, 13] width 4 height 4
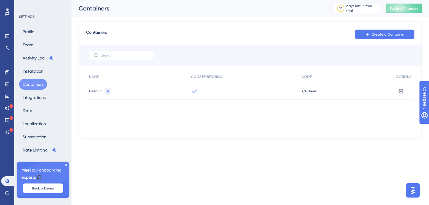
click at [127, 90] on div "Default" at bounding box center [137, 91] width 102 height 17
click at [106, 92] on icon at bounding box center [108, 91] width 4 height 4
click at [94, 93] on span "Default" at bounding box center [95, 91] width 13 height 5
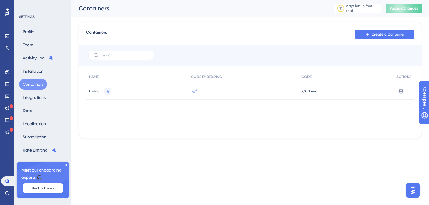
click at [209, 92] on div at bounding box center [243, 91] width 111 height 17
click at [195, 92] on icon at bounding box center [194, 90] width 7 height 7
click at [307, 93] on span "</> Show" at bounding box center [309, 91] width 15 height 5
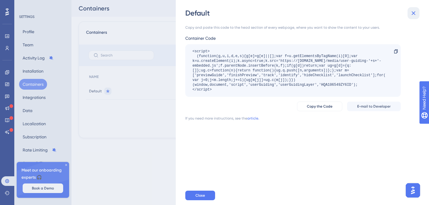
click at [417, 9] on button at bounding box center [414, 13] width 12 height 12
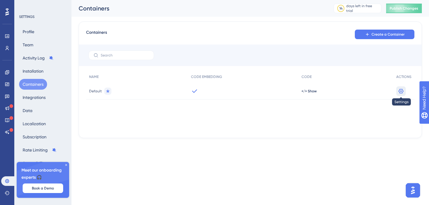
click at [402, 90] on icon at bounding box center [401, 91] width 6 height 6
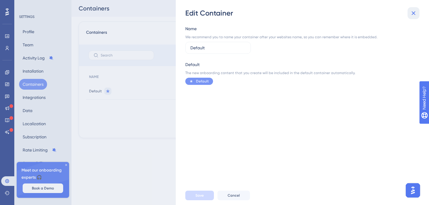
click at [414, 14] on icon at bounding box center [413, 13] width 7 height 7
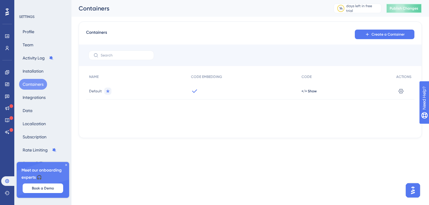
click at [405, 6] on button "Publish Changes" at bounding box center [405, 9] width 36 height 10
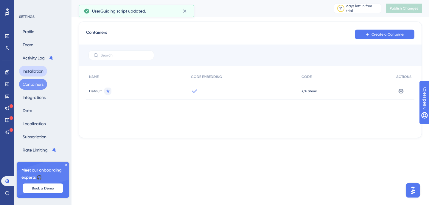
click at [29, 73] on button "Installation" at bounding box center [33, 71] width 28 height 11
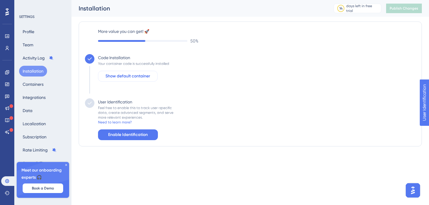
click at [133, 76] on span "Show default container" at bounding box center [128, 75] width 45 height 7
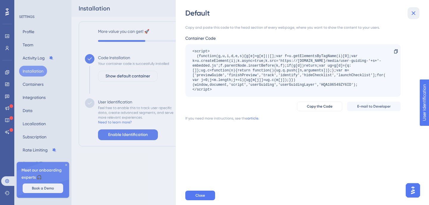
click at [415, 11] on icon at bounding box center [413, 13] width 7 height 7
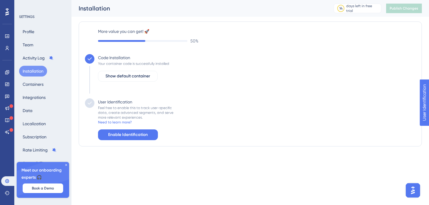
click at [174, 40] on div "50 %" at bounding box center [257, 40] width 318 height 7
click at [98, 30] on label "More value you can get! 🚀" at bounding box center [257, 31] width 318 height 7
click at [123, 53] on div "More value you can get! 🚀 50 % Code Installation Your container code is success…" at bounding box center [250, 84] width 331 height 112
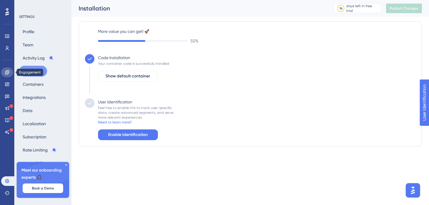
click at [7, 74] on icon at bounding box center [7, 72] width 4 height 4
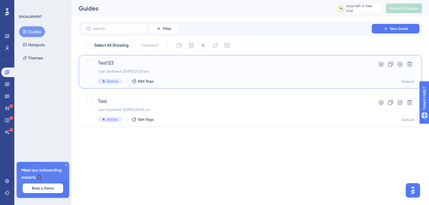
click at [233, 77] on div "Test123 Last Updated: 15 Sept 2025 07:23 am Active Edit Tags" at bounding box center [226, 71] width 257 height 24
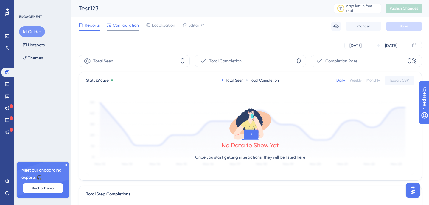
click at [118, 25] on span "Configuration" at bounding box center [126, 24] width 26 height 7
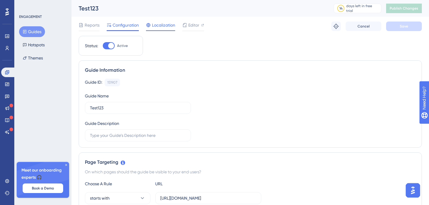
click at [158, 25] on span "Localization" at bounding box center [163, 24] width 23 height 7
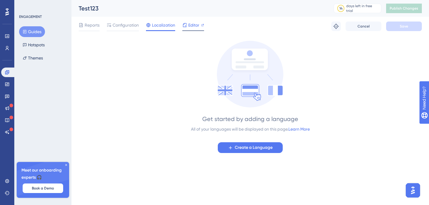
click at [193, 25] on span "Editor" at bounding box center [193, 24] width 11 height 7
click at [30, 30] on button "Guides" at bounding box center [32, 31] width 26 height 11
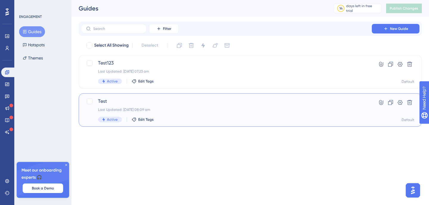
click at [201, 113] on div "Test Last Updated: 15 Sept 2025 08:09 am Active Edit Tags" at bounding box center [226, 110] width 257 height 24
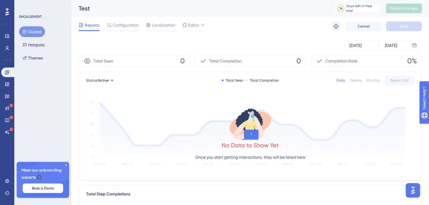
click at [35, 31] on button "Guides" at bounding box center [32, 31] width 26 height 11
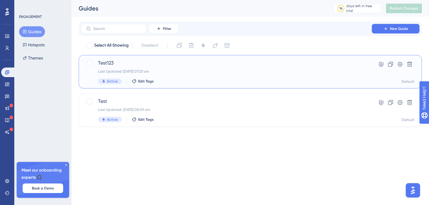
click at [197, 75] on div "Test123 Last Updated: 15 Sept 2025 07:23 am Active Edit Tags" at bounding box center [226, 71] width 257 height 24
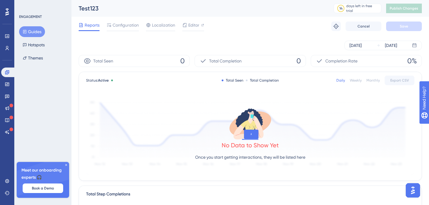
click at [28, 34] on button "Guides" at bounding box center [32, 31] width 26 height 11
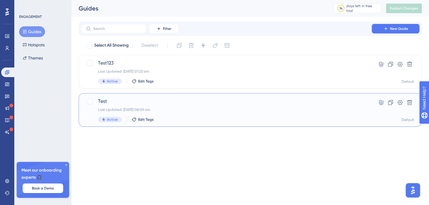
click at [203, 118] on div "Active Edit Tags" at bounding box center [226, 119] width 257 height 5
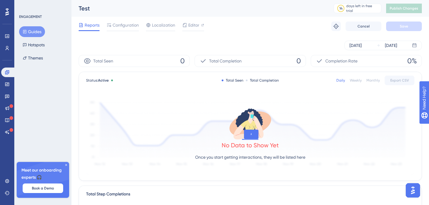
click at [30, 30] on button "Guides" at bounding box center [32, 31] width 26 height 11
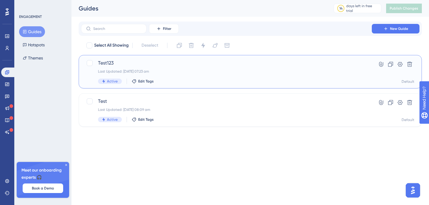
click at [201, 66] on span "Test123" at bounding box center [226, 62] width 257 height 7
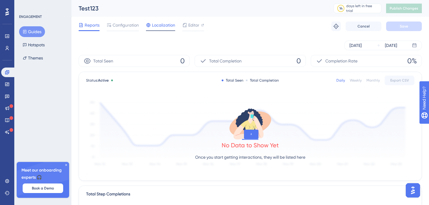
click at [151, 26] on div "Localization" at bounding box center [160, 24] width 29 height 7
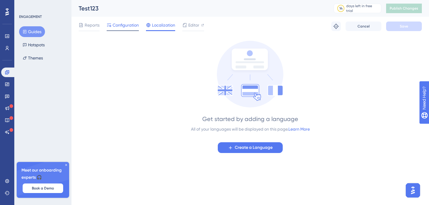
click at [121, 24] on span "Configuration" at bounding box center [126, 24] width 26 height 7
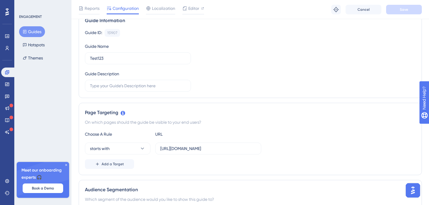
scroll to position [54, 0]
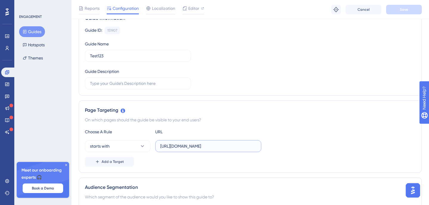
drag, startPoint x: 172, startPoint y: 147, endPoint x: 223, endPoint y: 147, distance: 50.7
click at [223, 147] on input "https://connect-momentum-7196--lawaccounting.scratch.vf.force.com/apex/UserGuid…" at bounding box center [208, 146] width 96 height 7
click at [217, 144] on input "https://connect-momentum-7196--lawaccounting.scratch.vf.force.com/apex/UserGuid…" at bounding box center [208, 146] width 96 height 7
drag, startPoint x: 217, startPoint y: 144, endPoint x: 131, endPoint y: 145, distance: 85.9
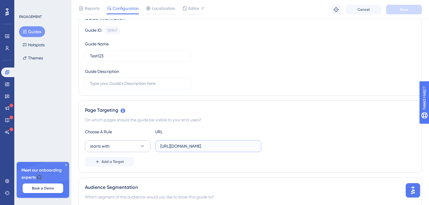
click at [131, 145] on div "starts with https://connect-momentum-7196--lawaccounting.scratch.vf.force.com/a…" at bounding box center [173, 146] width 177 height 12
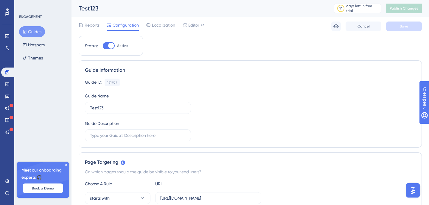
click at [33, 31] on button "Guides" at bounding box center [32, 31] width 26 height 11
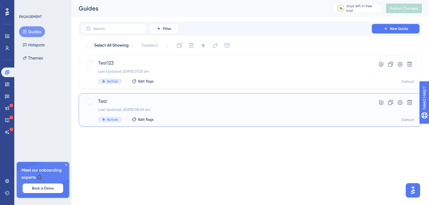
click at [194, 119] on div "Active Edit Tags" at bounding box center [226, 119] width 257 height 5
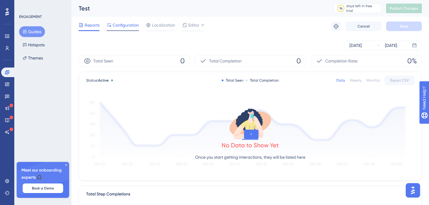
click at [124, 25] on span "Configuration" at bounding box center [126, 24] width 26 height 7
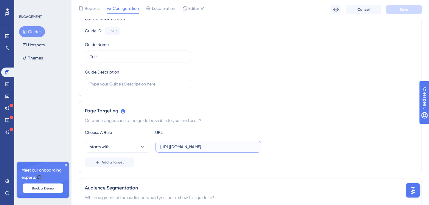
scroll to position [0, 23]
drag, startPoint x: 197, startPoint y: 149, endPoint x: 279, endPoint y: 149, distance: 82.3
click at [279, 149] on div "starts with https://connect-momentum-7196.scratch.lightning.force.com/" at bounding box center [250, 146] width 331 height 12
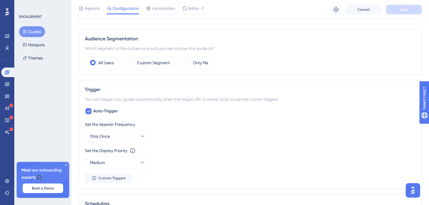
scroll to position [0, 0]
drag, startPoint x: 85, startPoint y: 124, endPoint x: 156, endPoint y: 124, distance: 71.0
click at [156, 124] on div "Set the Appear Frequency" at bounding box center [250, 123] width 331 height 7
click at [123, 150] on div "Set the Display Priority" at bounding box center [106, 150] width 42 height 7
click at [126, 136] on button "Only Once" at bounding box center [118, 136] width 66 height 12
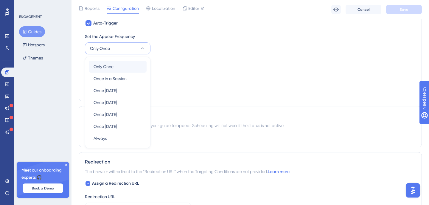
scroll to position [285, 0]
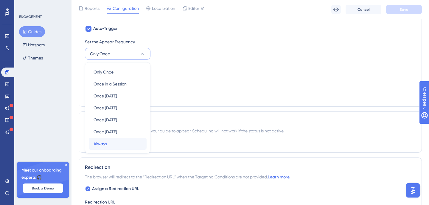
click at [118, 139] on div "Always Always" at bounding box center [118, 143] width 48 height 12
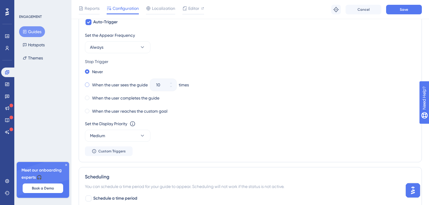
scroll to position [296, 0]
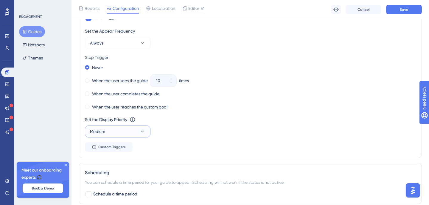
click at [126, 133] on button "Medium" at bounding box center [118, 131] width 66 height 12
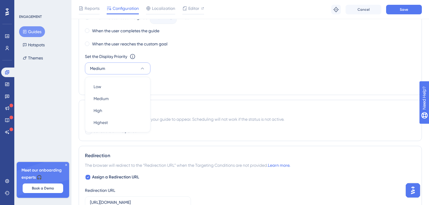
click at [232, 61] on div "Set the Display Priority This option will set the display priority between auto…" at bounding box center [250, 63] width 331 height 21
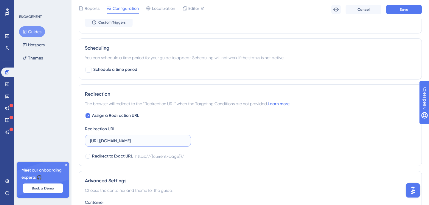
scroll to position [0, 23]
drag, startPoint x: 95, startPoint y: 141, endPoint x: 224, endPoint y: 140, distance: 129.1
click at [224, 141] on div "Assign a Redirection URL Redirection URL https://connect-momentum-7196.scratch.…" at bounding box center [250, 136] width 331 height 48
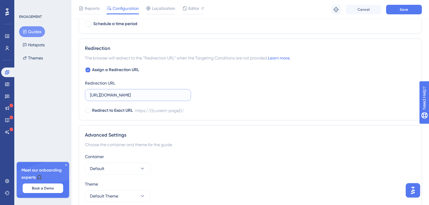
scroll to position [493, 0]
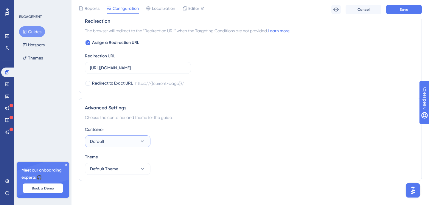
click at [123, 140] on button "Default" at bounding box center [118, 141] width 66 height 12
click at [205, 133] on div "Container Default Default Default" at bounding box center [250, 136] width 331 height 21
click at [214, 149] on div "Container Default Theme Default Theme" at bounding box center [250, 150] width 331 height 49
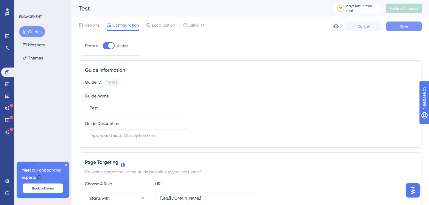
click at [408, 27] on span "Save" at bounding box center [404, 26] width 8 height 5
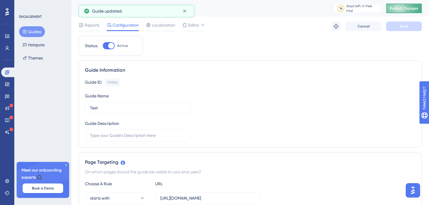
click at [409, 8] on span "Publish Changes" at bounding box center [404, 8] width 29 height 5
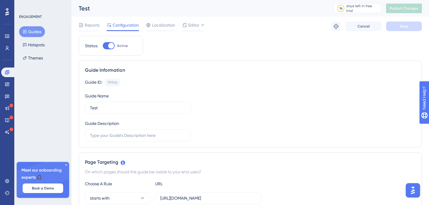
click at [189, 21] on div "Reports Configuration Localization Editor Troubleshoot Cancel Save" at bounding box center [251, 26] width 344 height 19
click at [188, 23] on div "Editor" at bounding box center [194, 24] width 22 height 7
